Goal: Information Seeking & Learning: Learn about a topic

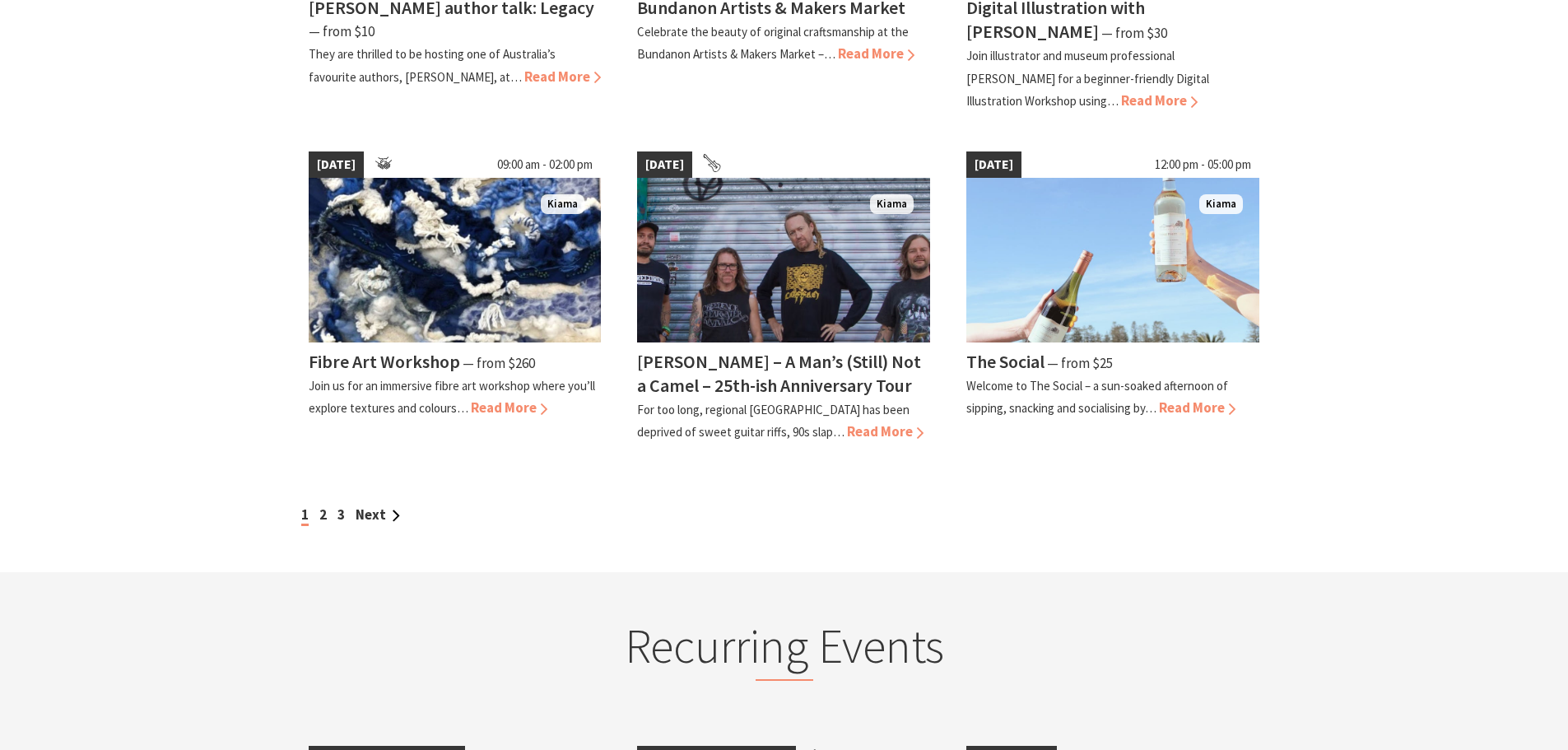
scroll to position [1399, 0]
click at [1184, 410] on span "Read More" at bounding box center [1197, 406] width 77 height 18
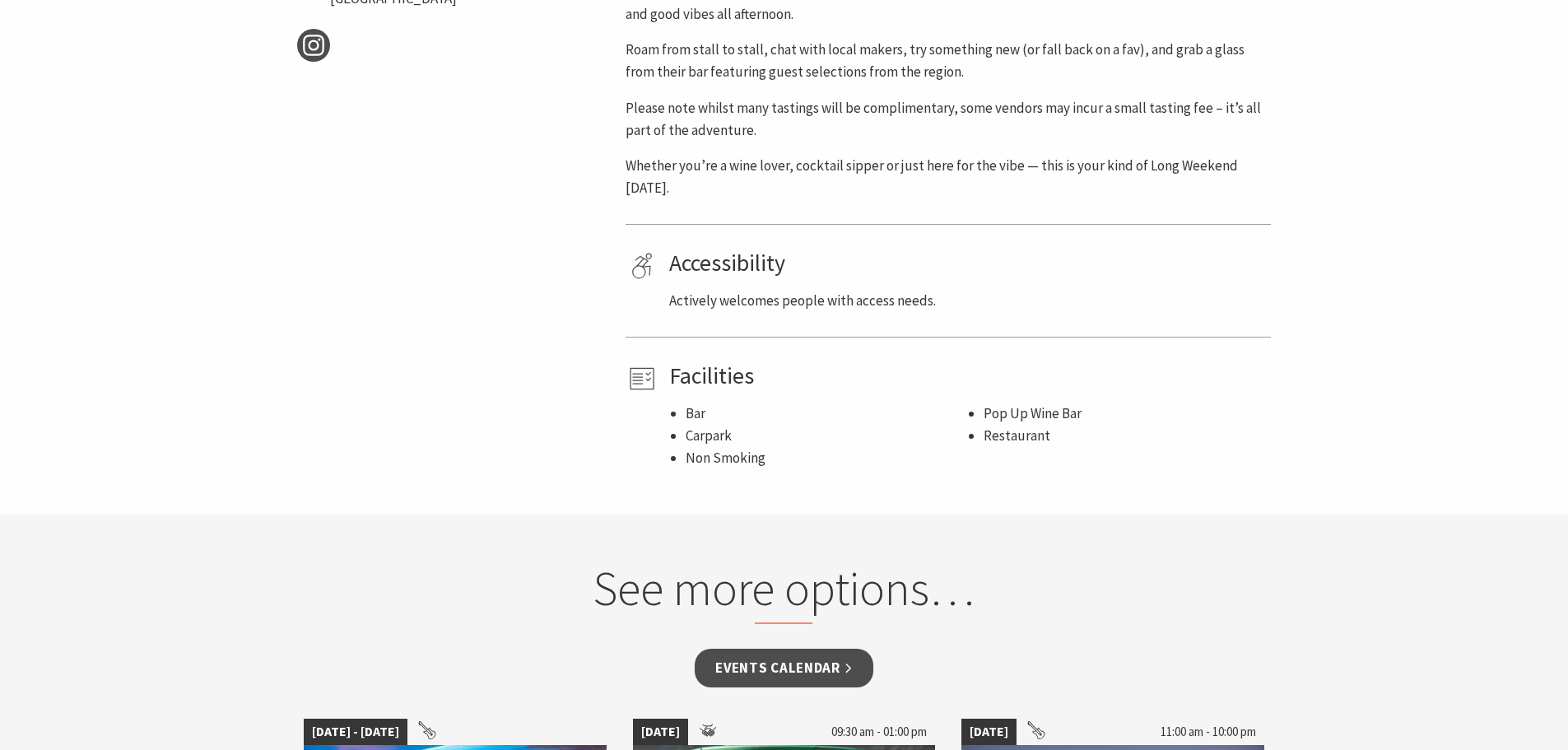
scroll to position [1235, 0]
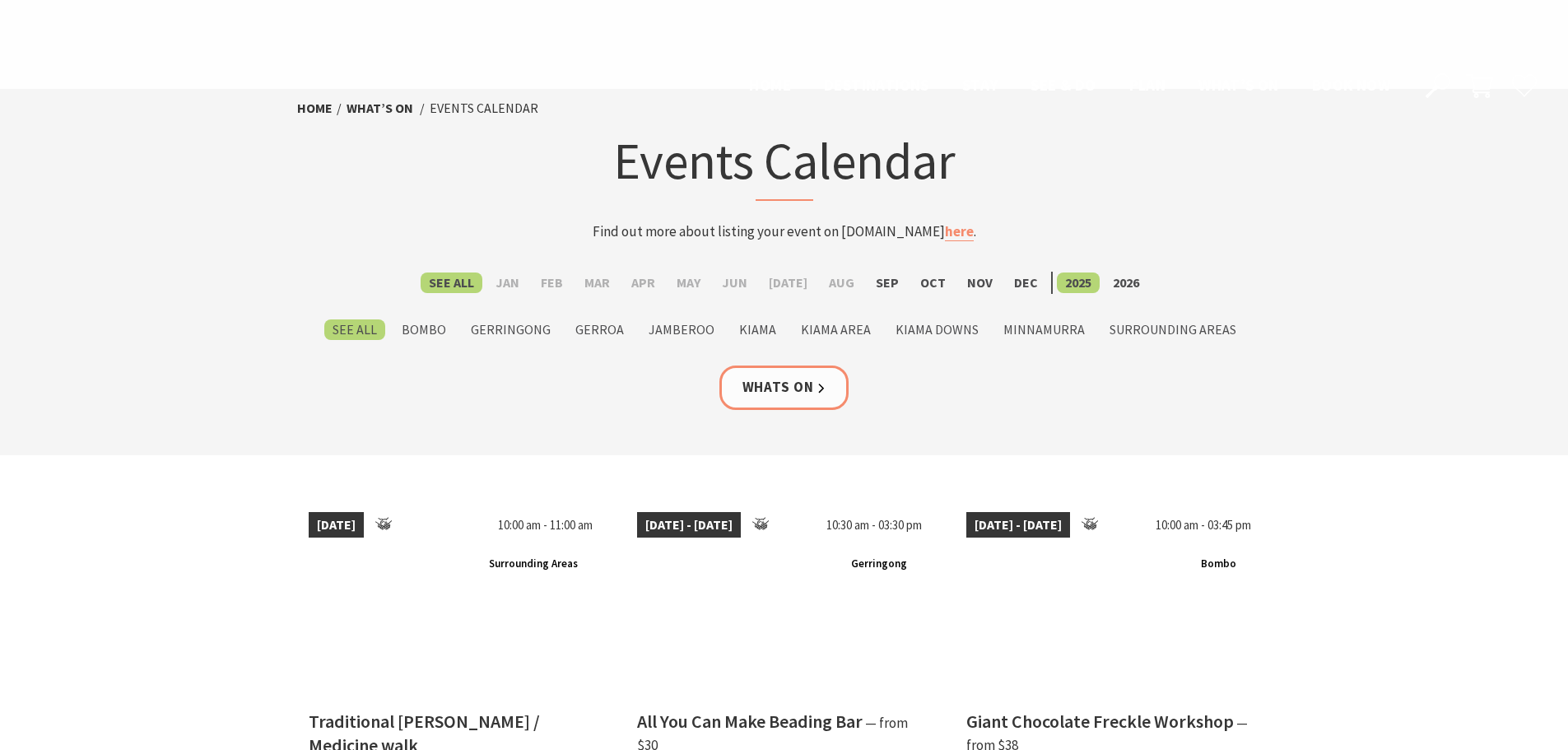
scroll to position [1399, 0]
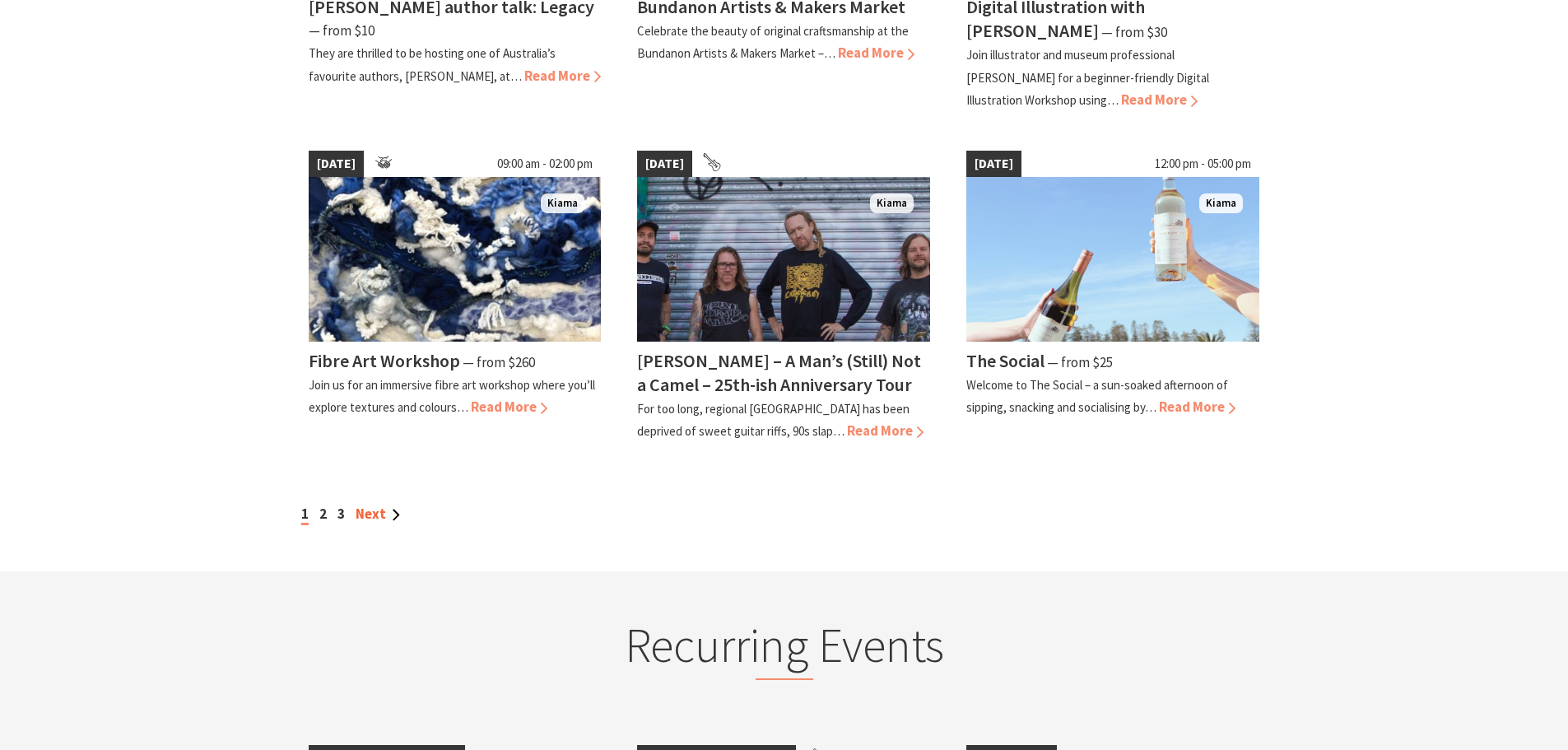
click at [368, 514] on link "Next" at bounding box center [378, 513] width 45 height 18
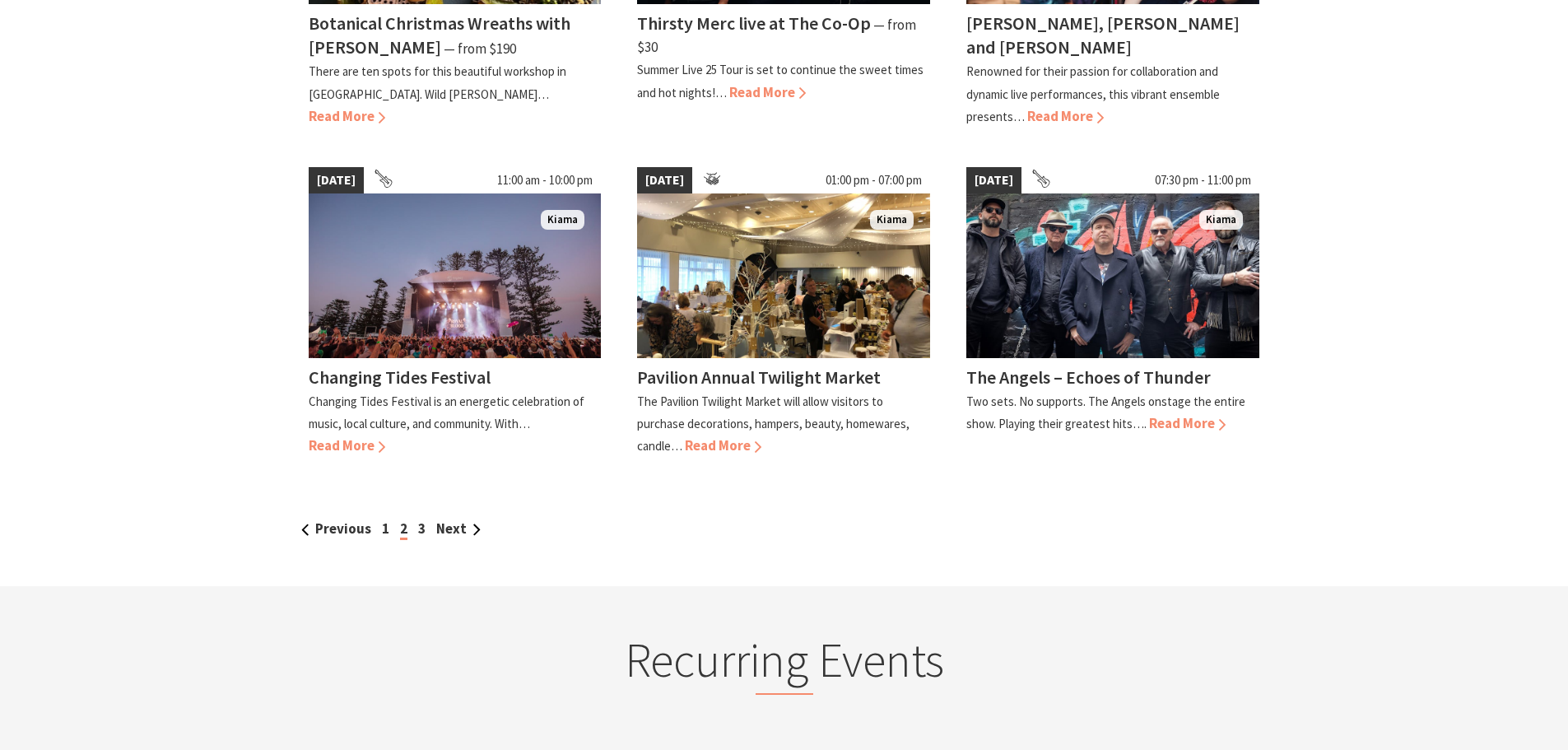
scroll to position [1482, 0]
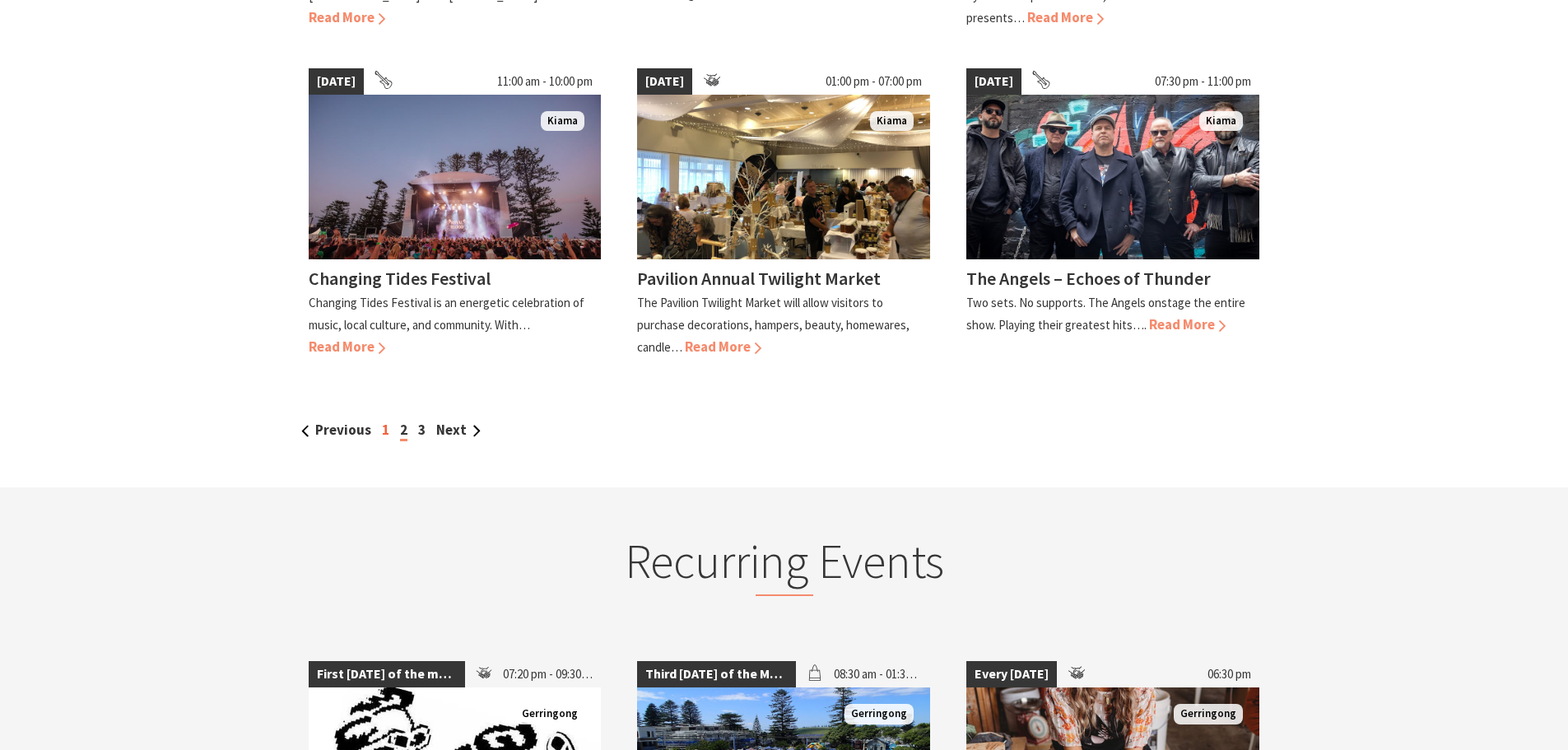
click at [386, 420] on link "1" at bounding box center [385, 429] width 7 height 18
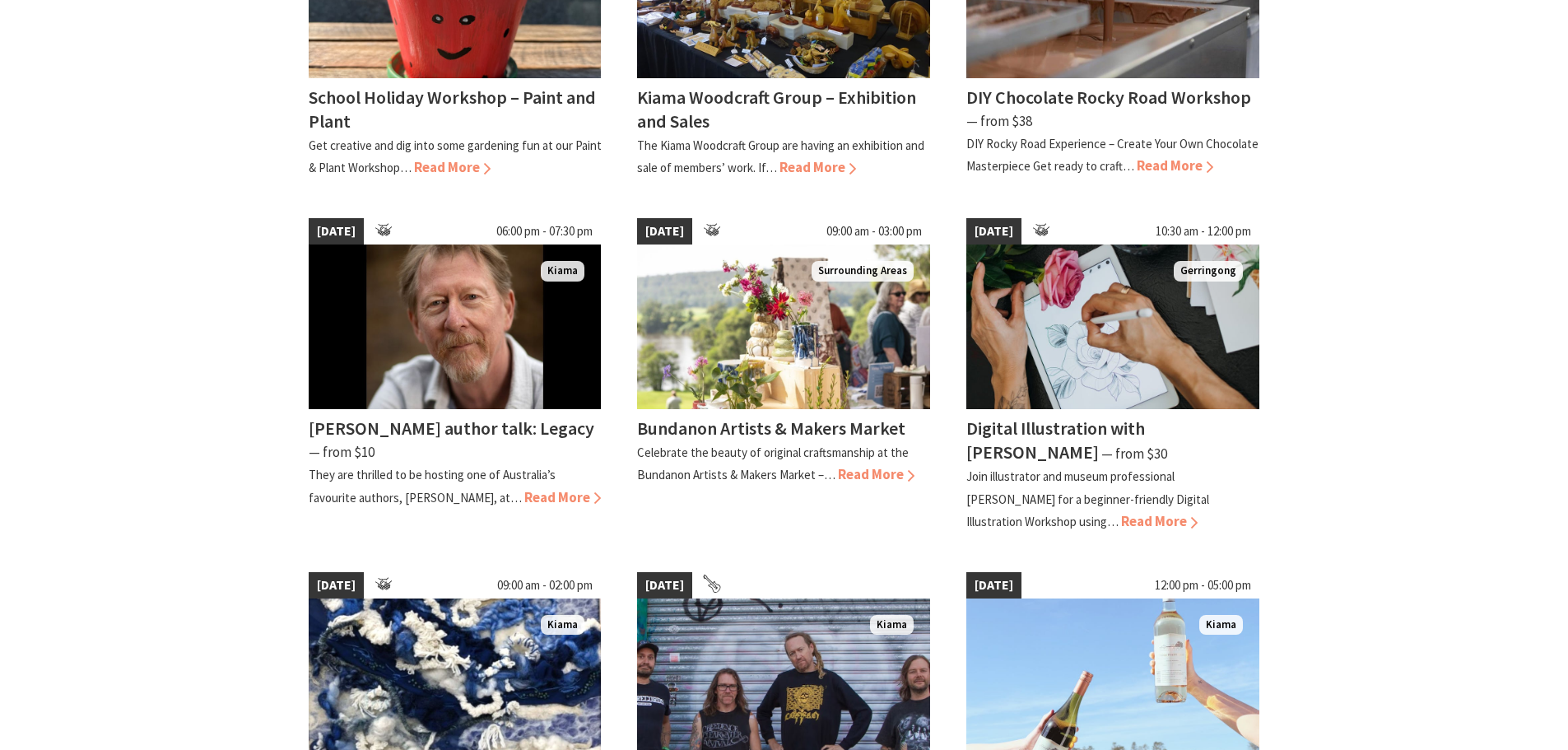
scroll to position [741, 0]
